Goal: Task Accomplishment & Management: Manage account settings

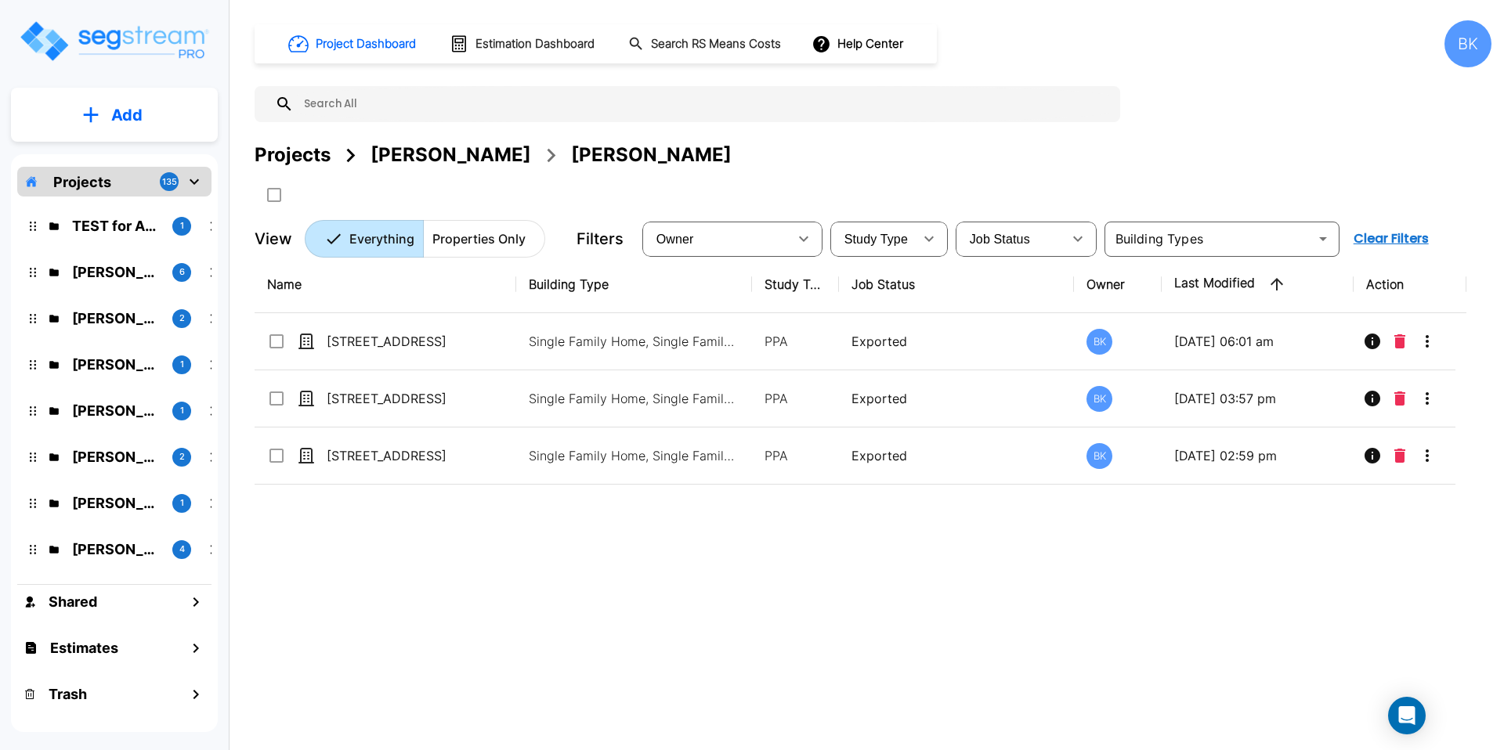
click at [1467, 56] on div "BK" at bounding box center [1467, 43] width 47 height 47
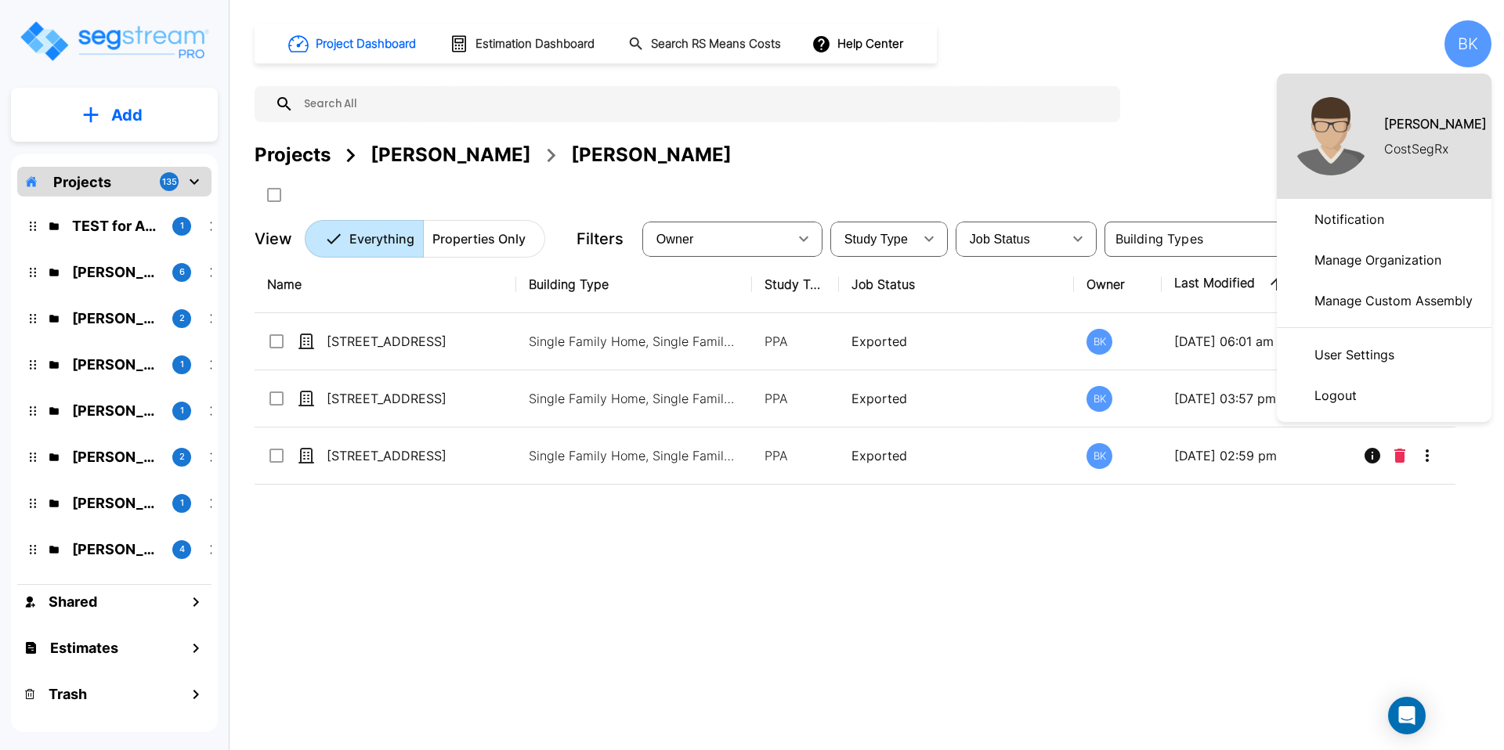
click at [1351, 260] on p "Manage Organization" at bounding box center [1377, 259] width 139 height 31
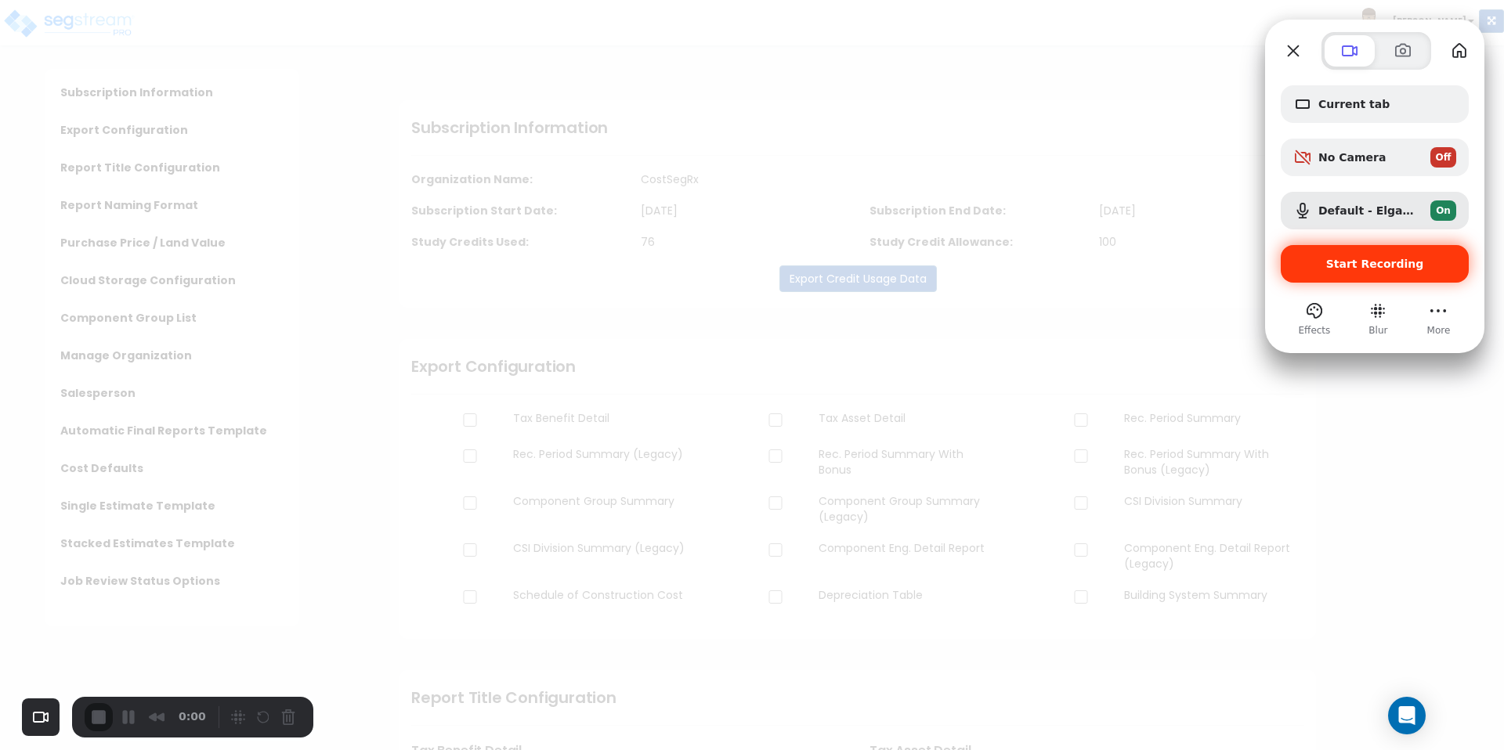
click at [1338, 270] on span "Start Recording" at bounding box center [1375, 264] width 98 height 13
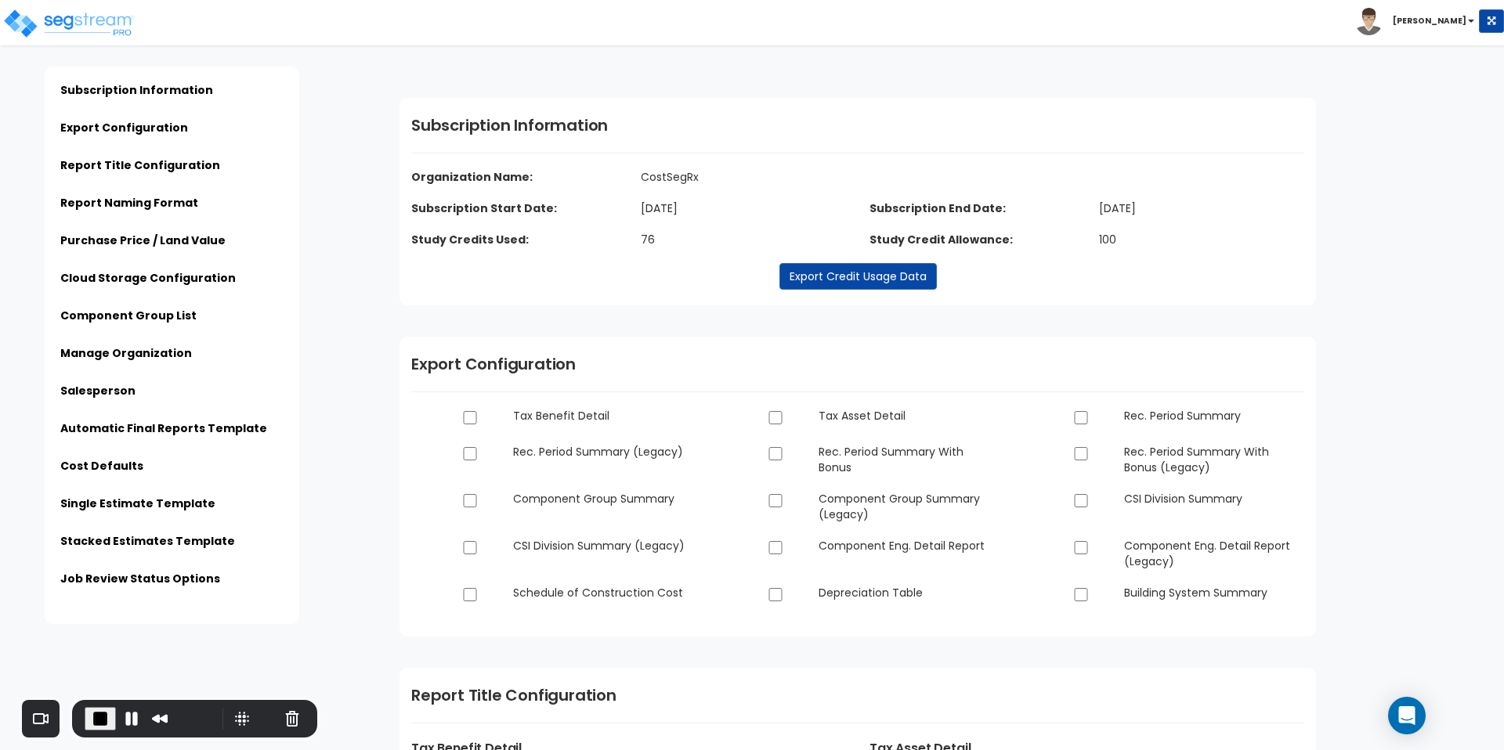
scroll to position [3, 0]
click at [1382, 20] on img at bounding box center [1368, 21] width 27 height 27
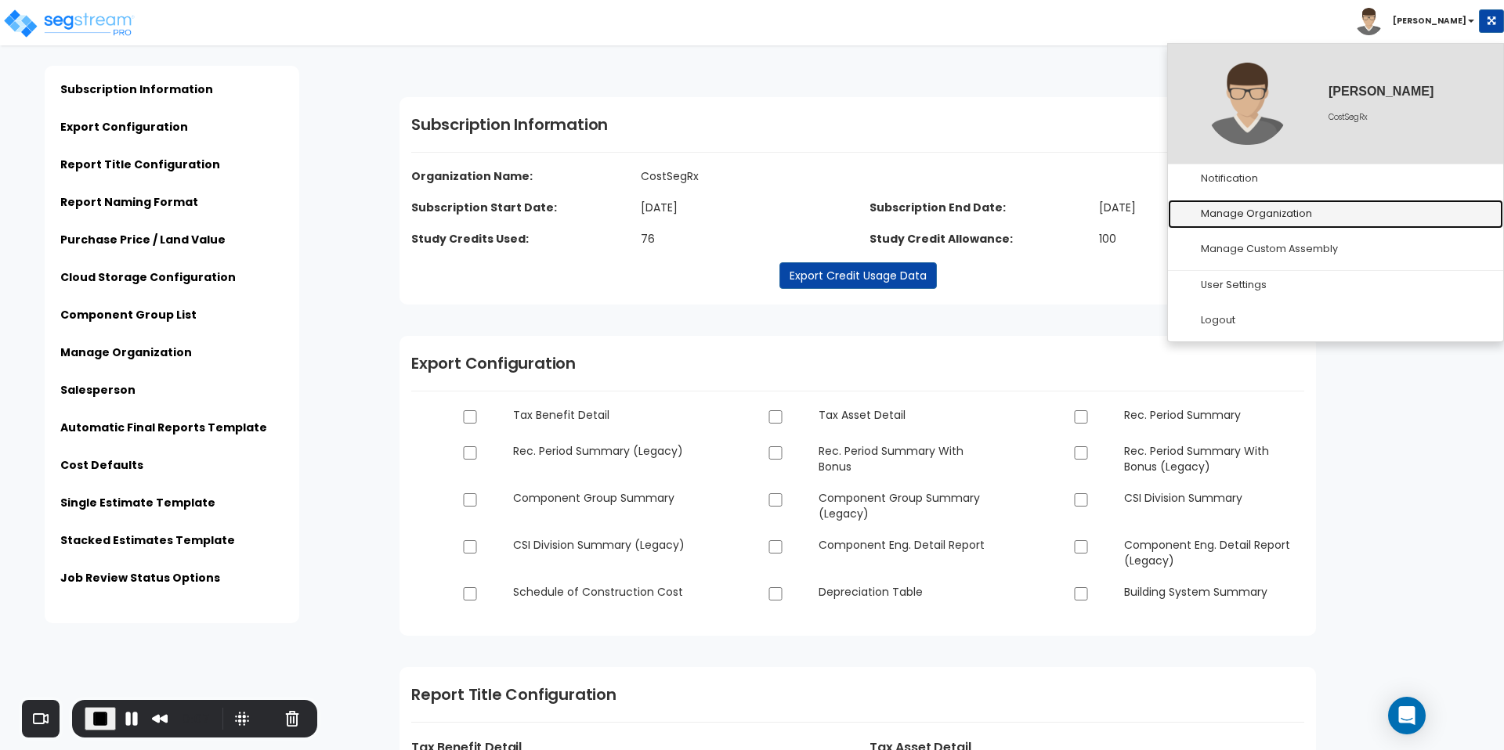
click at [1224, 216] on link "Manage Organization" at bounding box center [1335, 214] width 335 height 29
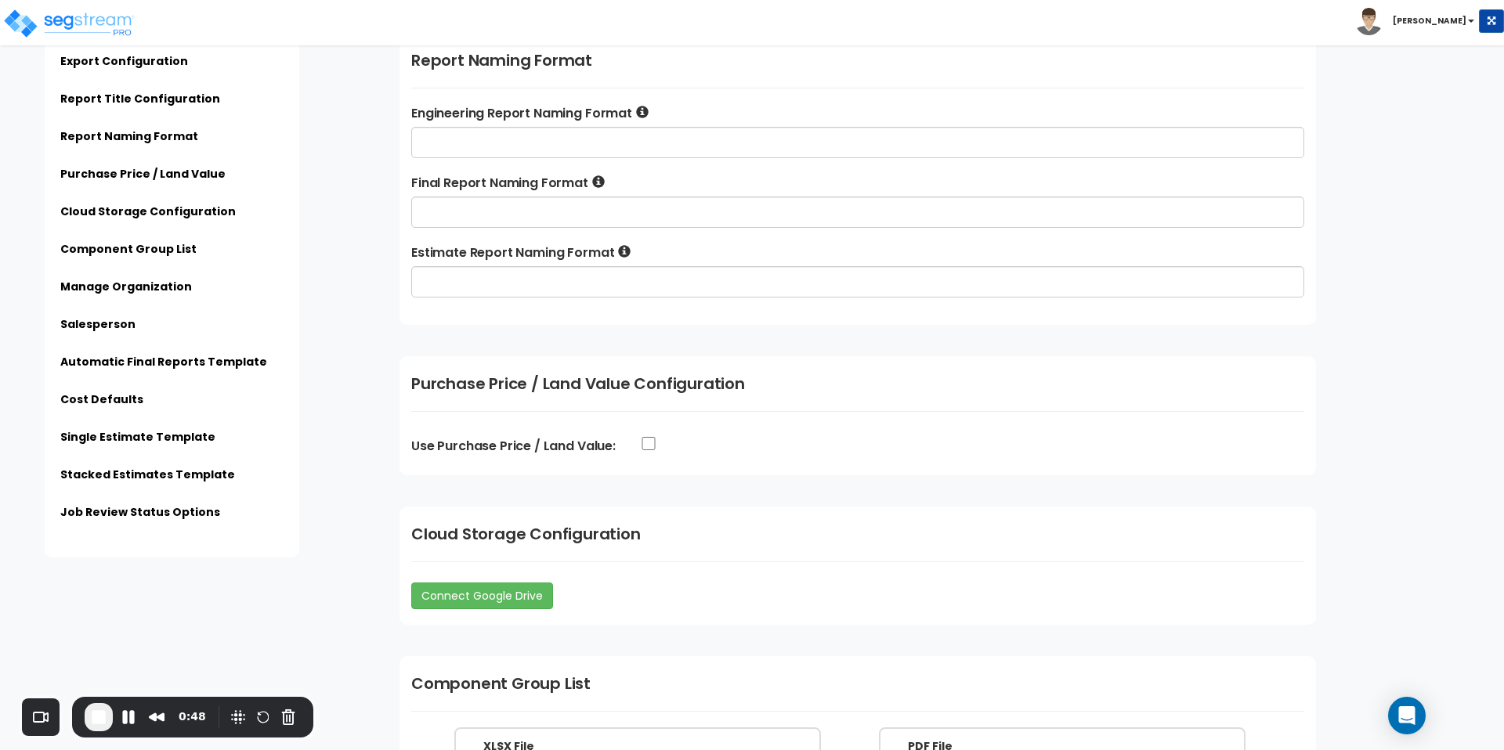
scroll to position [1327, 0]
click at [648, 444] on input "Use Purchase Price / Land Value:" at bounding box center [649, 441] width 16 height 13
checkbox input "true"
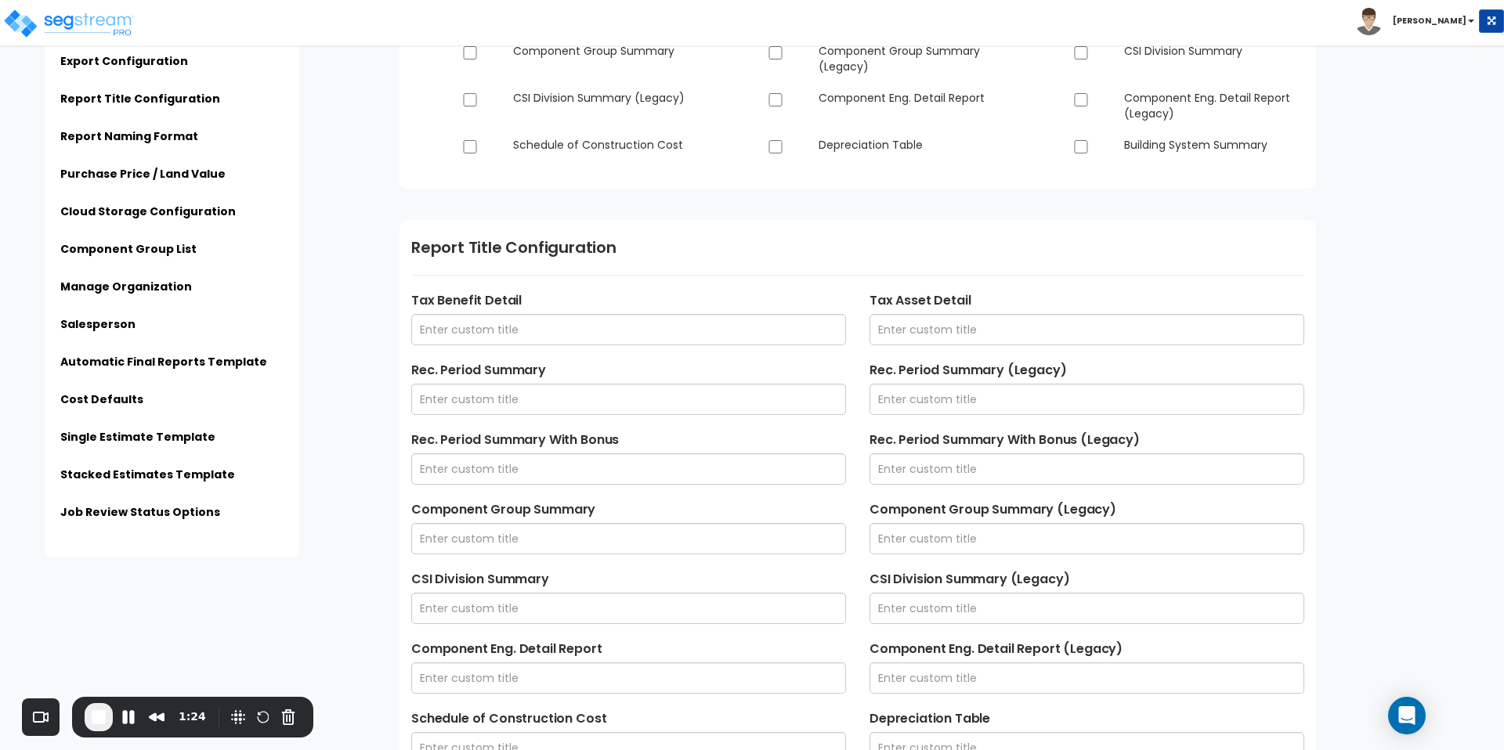
scroll to position [0, 0]
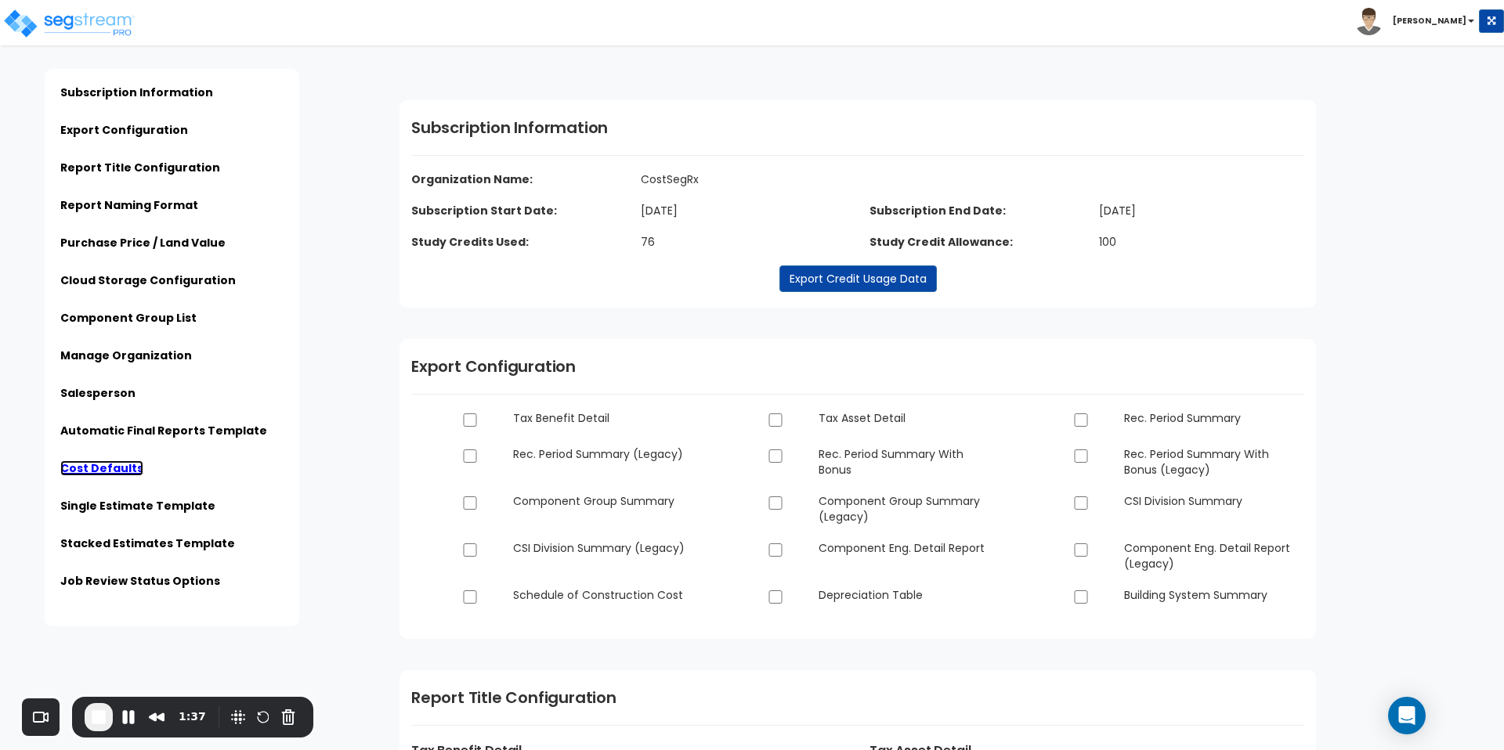
click at [102, 467] on link "Cost Defaults" at bounding box center [101, 469] width 83 height 16
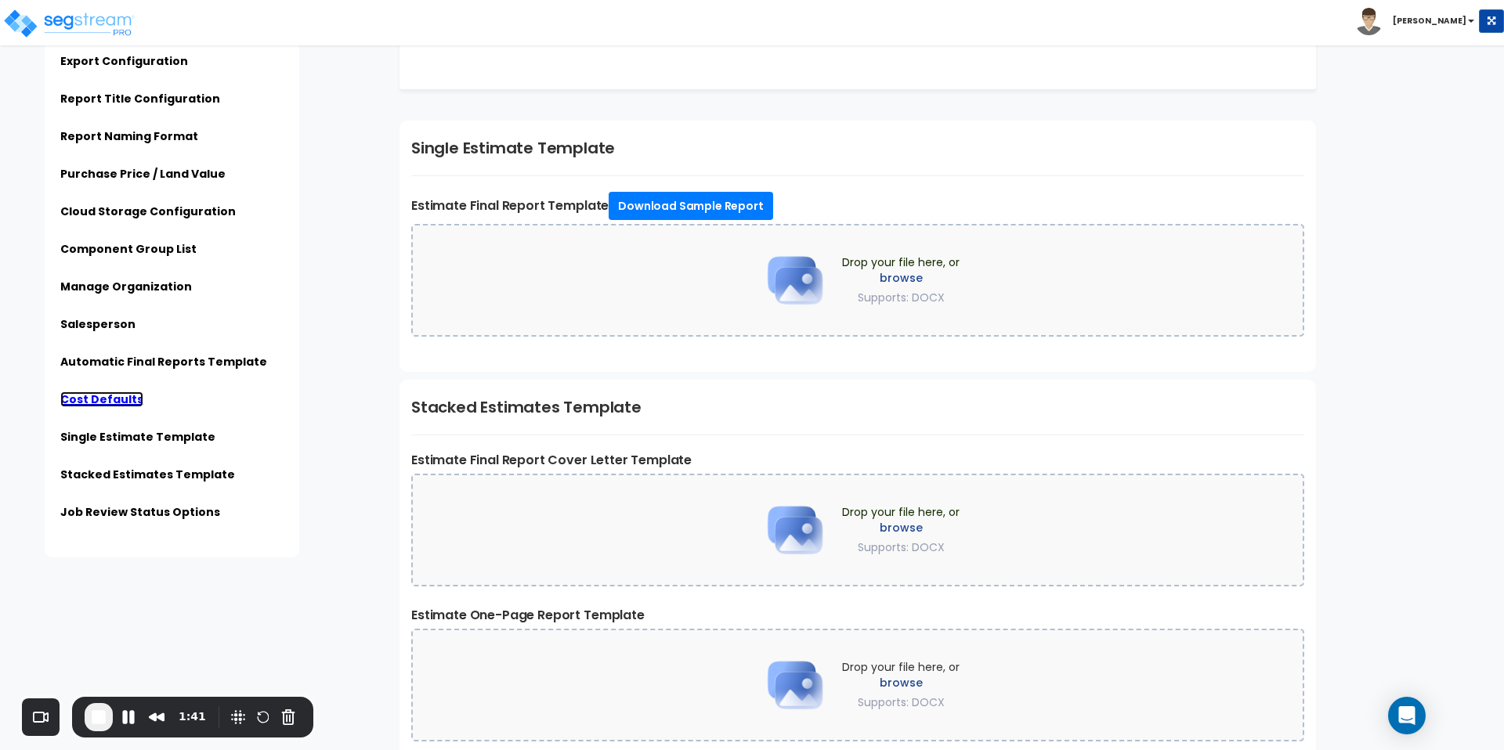
scroll to position [3537, 0]
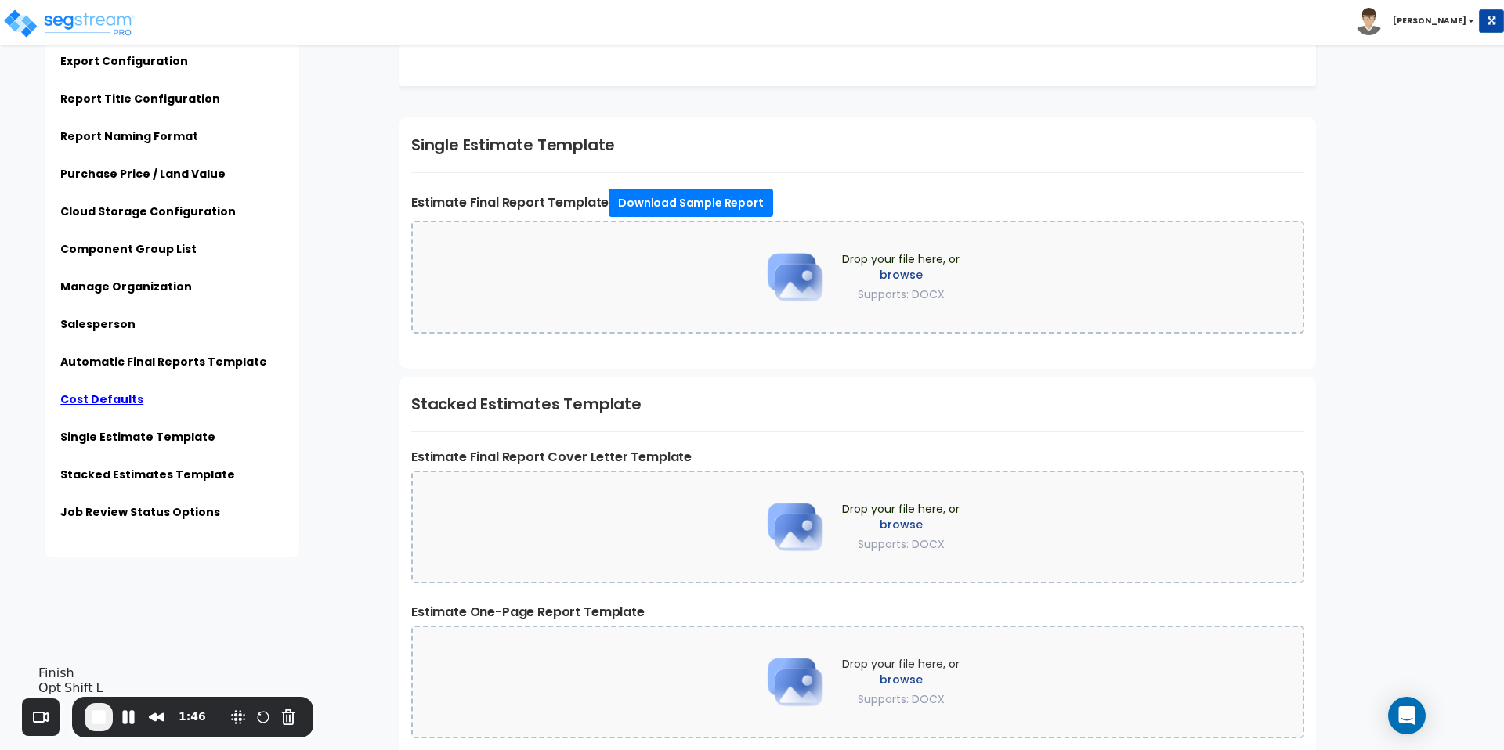
click at [92, 721] on span "End Recording" at bounding box center [98, 717] width 19 height 19
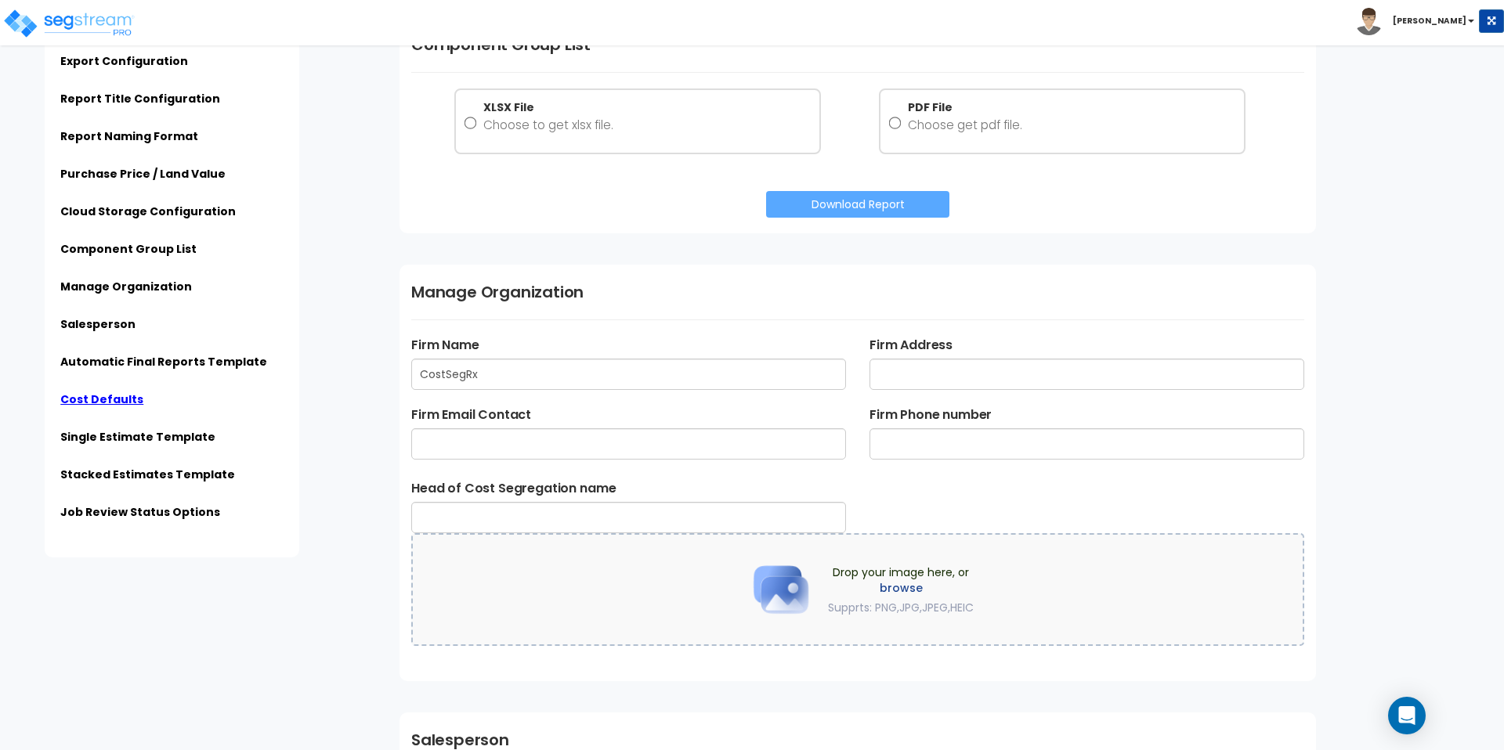
scroll to position [1993, 0]
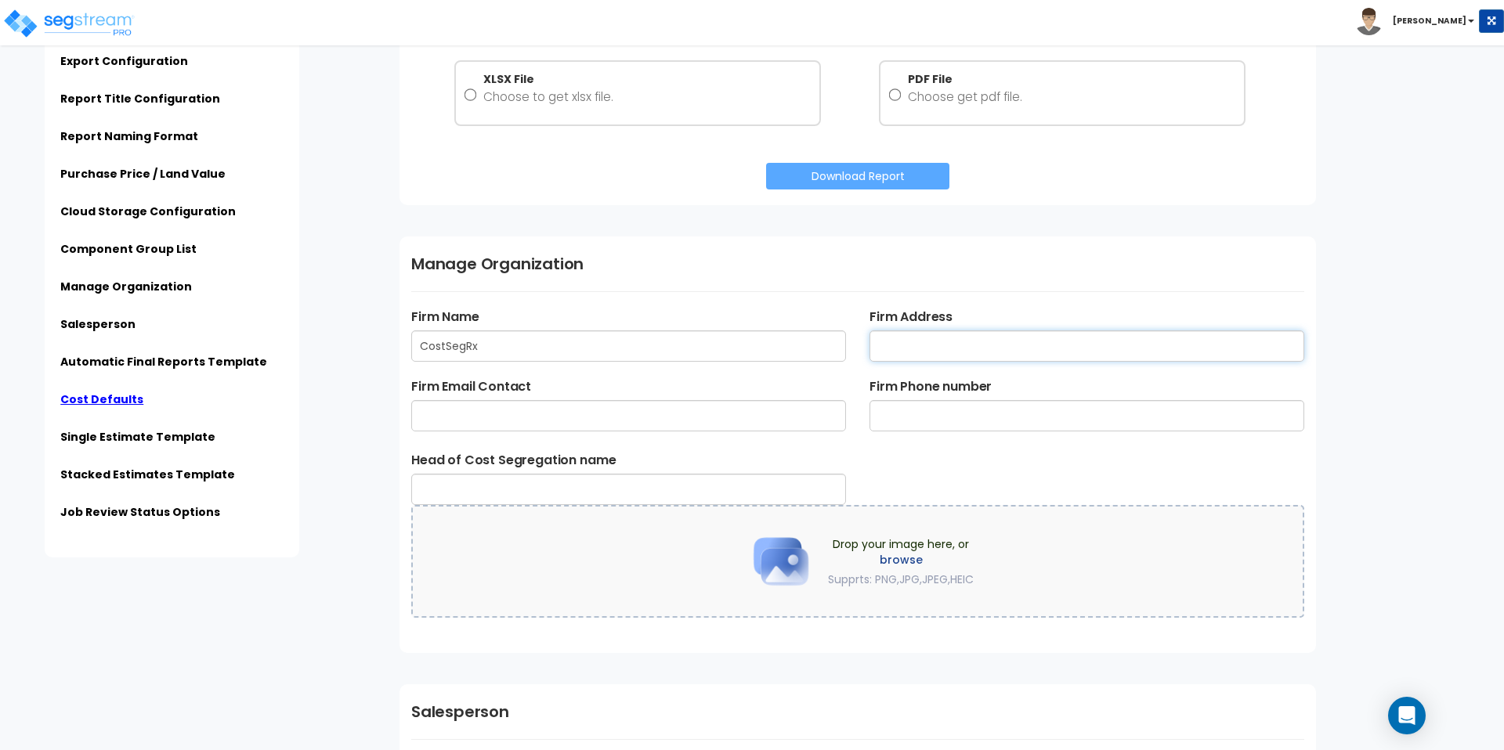
click at [939, 344] on input "text" at bounding box center [1086, 346] width 435 height 31
type input "8388 S Tamiami Trail Ste 58, Sarasota, FL 34238"
click at [428, 421] on input "text" at bounding box center [628, 415] width 435 height 31
type input "info@costsegrx.com"
click at [918, 417] on input "text" at bounding box center [1086, 415] width 435 height 31
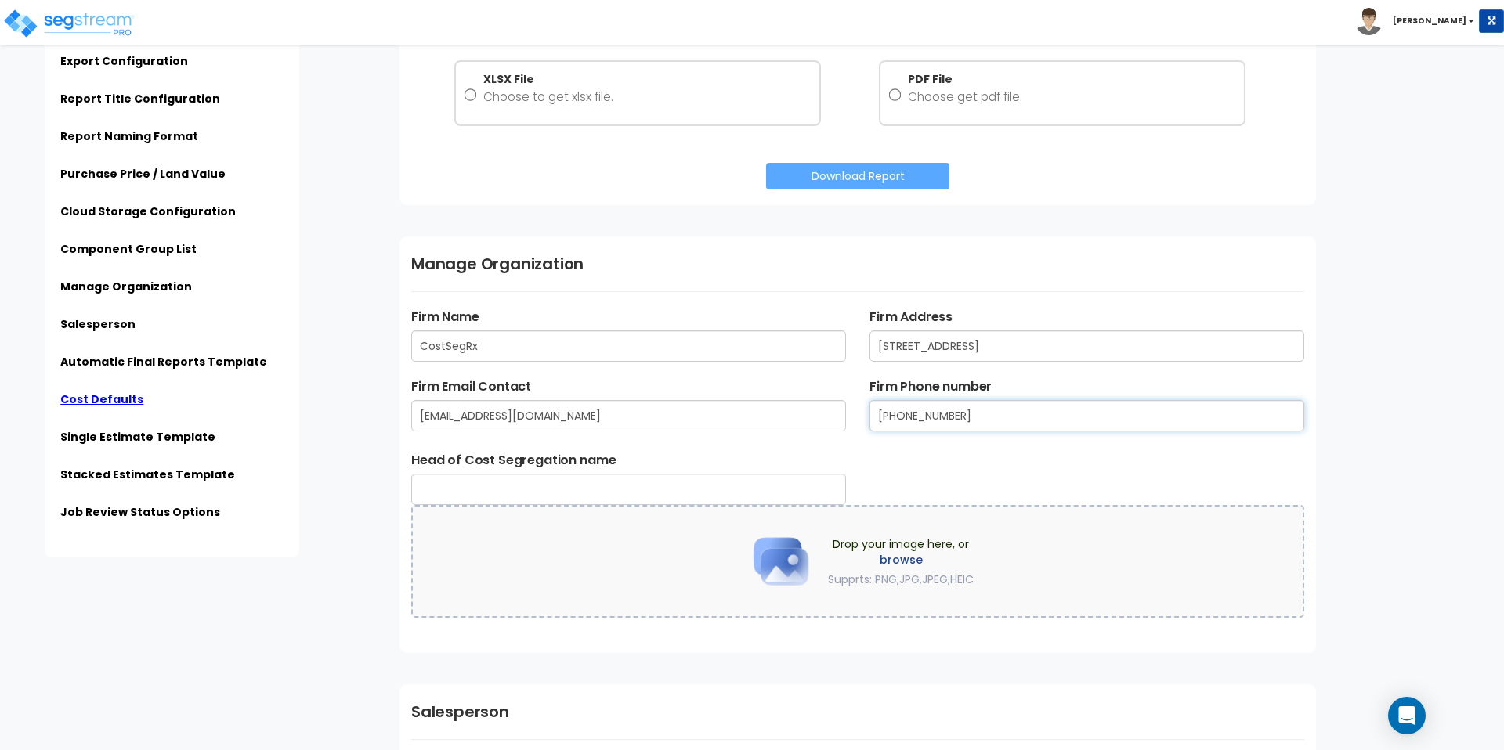
type input "(888) 850-4155"
click at [459, 491] on input "text" at bounding box center [628, 489] width 435 height 31
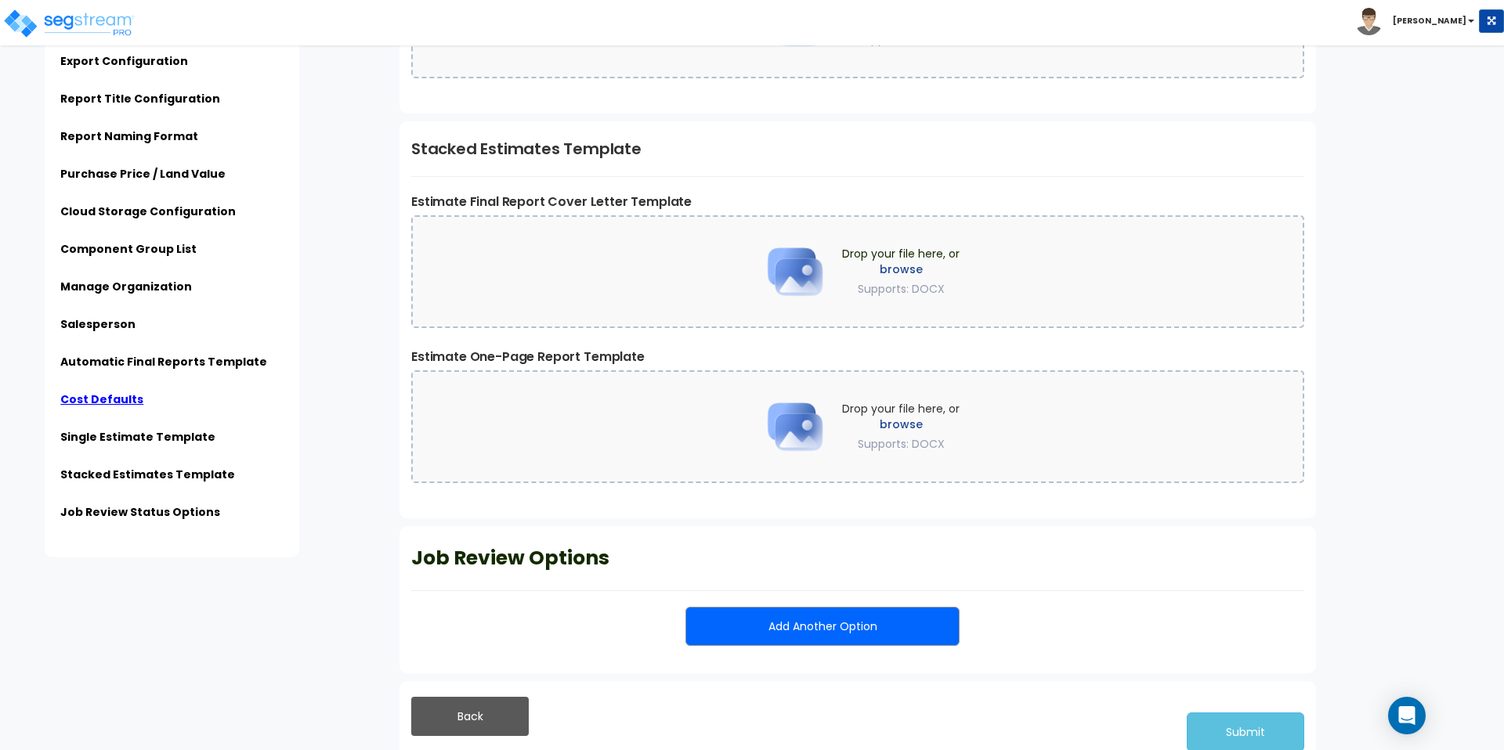
scroll to position [3810, 0]
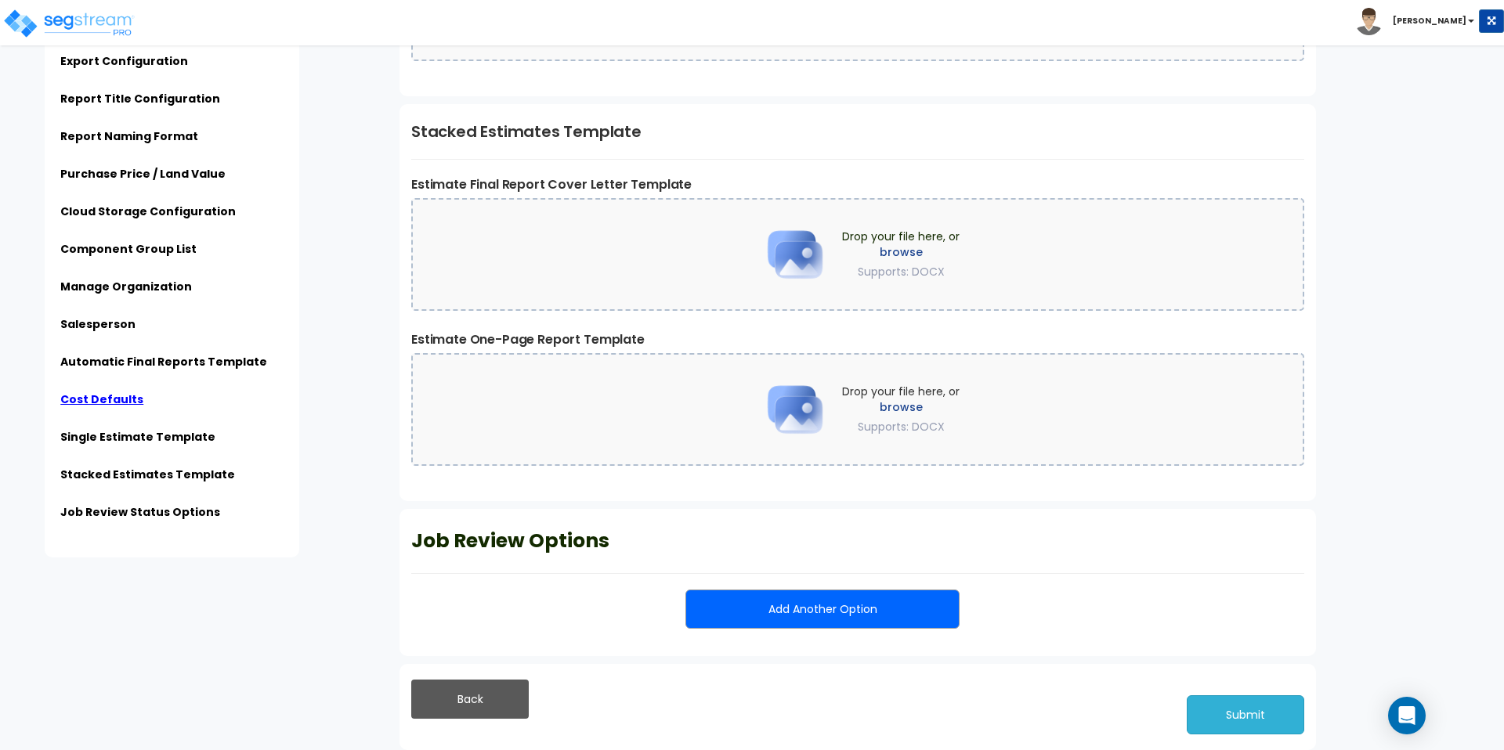
type input "[PERSON_NAME]"
click at [1231, 723] on button "Submit" at bounding box center [1245, 715] width 117 height 39
